Goal: Check status: Check status

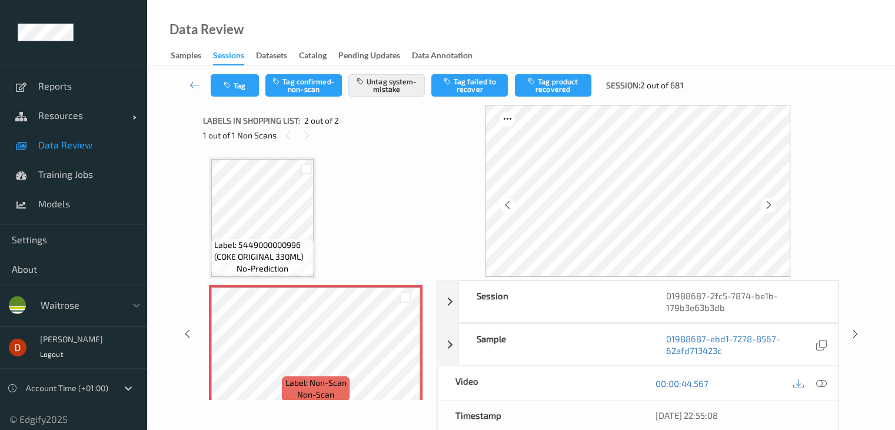
scroll to position [6, 0]
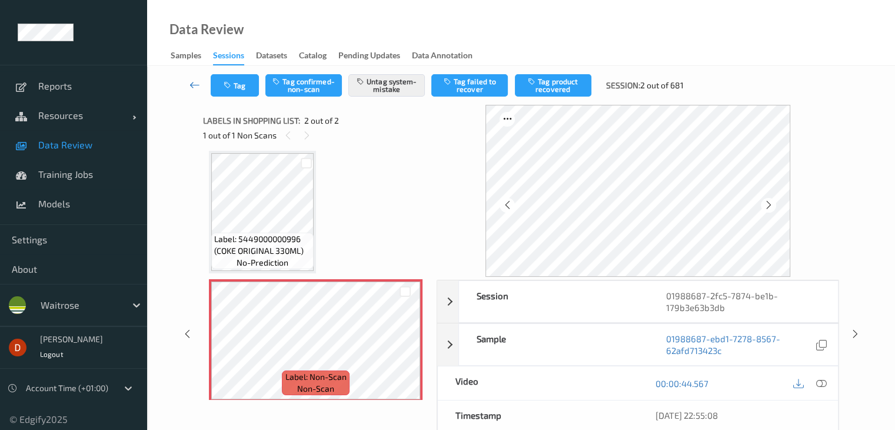
click at [182, 88] on link at bounding box center [195, 85] width 31 height 22
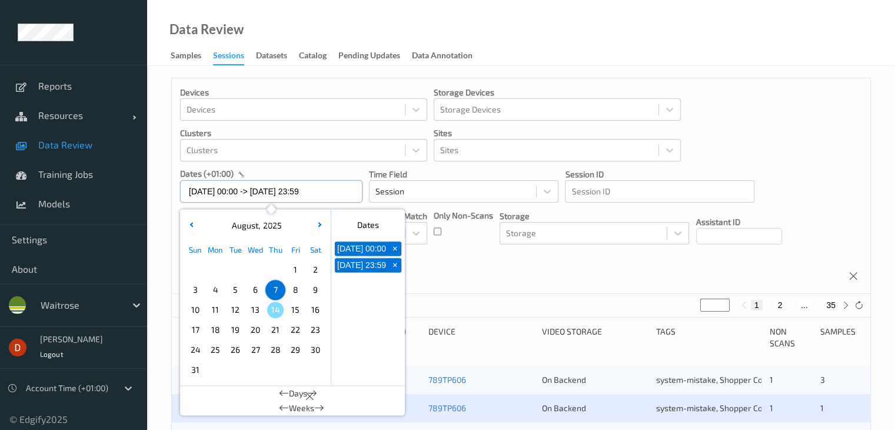
click at [323, 187] on input "[DATE] 00:00 -> [DATE] 23:59" at bounding box center [271, 191] width 182 height 22
click at [210, 310] on span "11" at bounding box center [215, 309] width 16 height 16
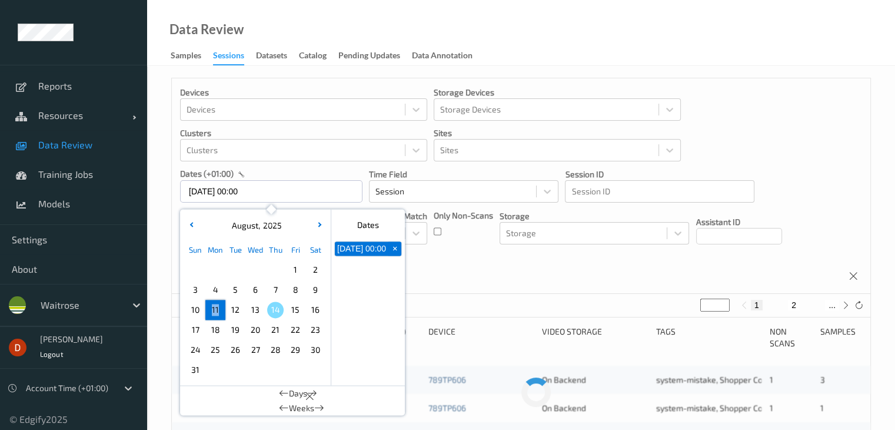
click at [210, 310] on span "11" at bounding box center [215, 309] width 16 height 16
click at [214, 306] on span "11" at bounding box center [215, 309] width 16 height 16
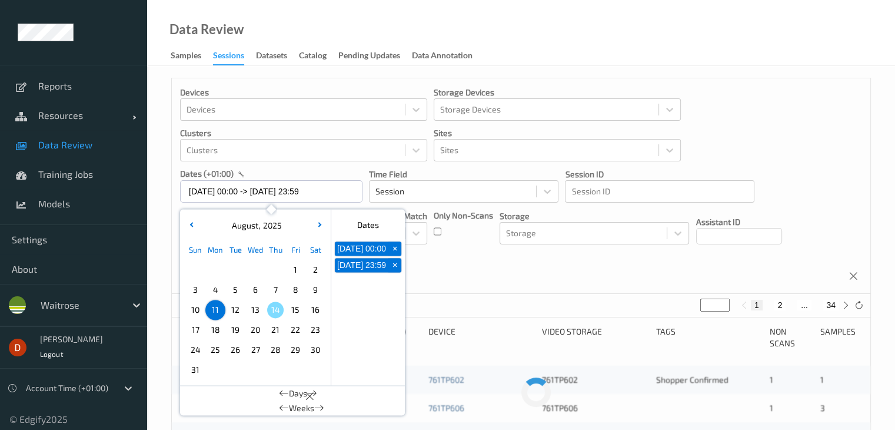
click at [596, 268] on div "Devices Devices Storage Devices Storage Devices Clusters Clusters Sites Sites d…" at bounding box center [521, 185] width 699 height 215
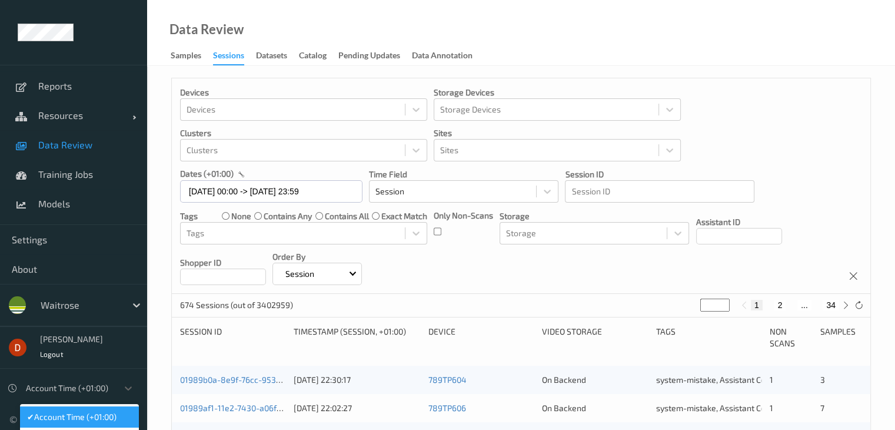
click at [80, 391] on div at bounding box center [69, 388] width 86 height 14
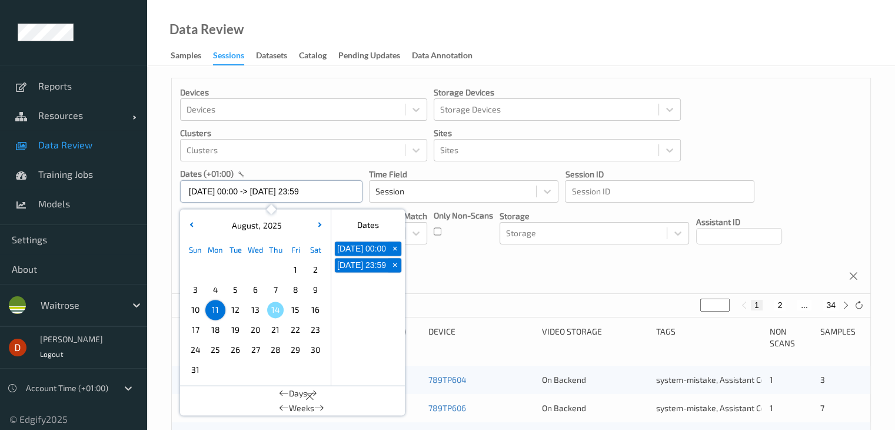
click at [318, 191] on input "[DATE] 00:00 -> [DATE] 23:59" at bounding box center [271, 191] width 182 height 22
click at [220, 304] on span "11" at bounding box center [215, 309] width 16 height 16
click at [192, 307] on span "10" at bounding box center [195, 309] width 16 height 16
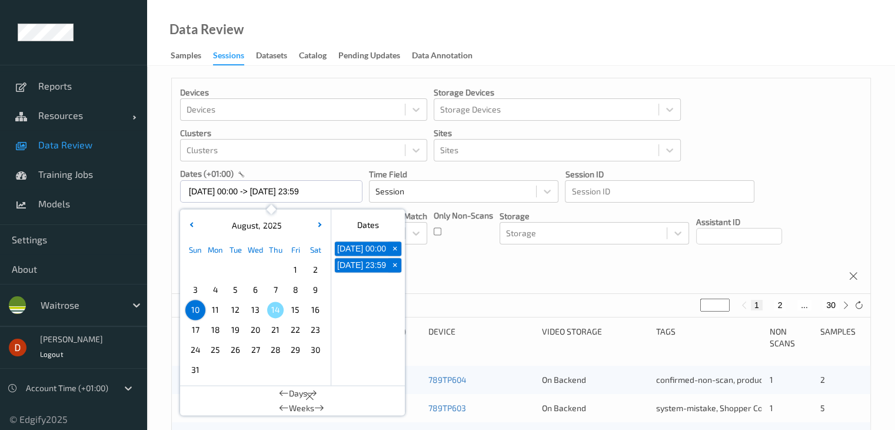
click at [215, 309] on span "11" at bounding box center [215, 309] width 16 height 16
type input "[DATE] 00:00 -> [DATE] 23:59"
